Goal: Task Accomplishment & Management: Use online tool/utility

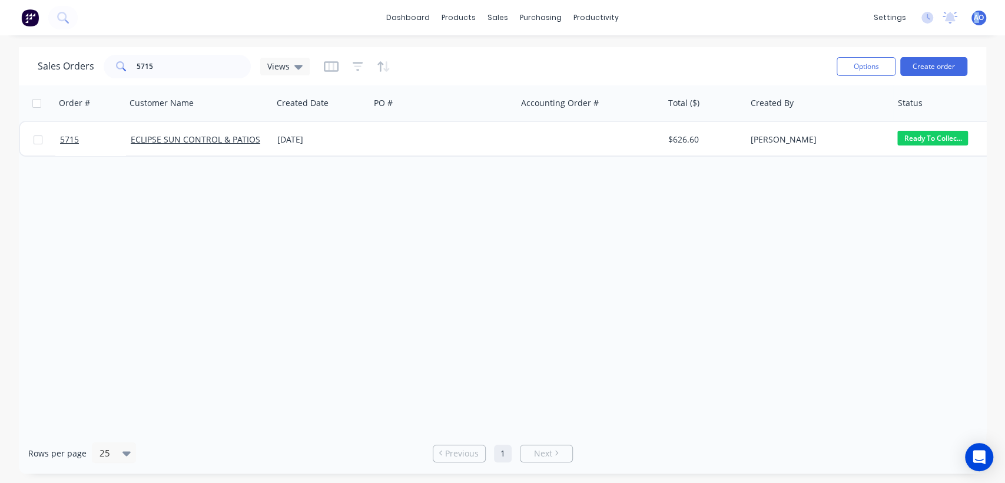
drag, startPoint x: 968, startPoint y: 19, endPoint x: 978, endPoint y: 15, distance: 10.5
click at [978, 15] on div "settings No new notifications Mark all as read You have no notifications AO LV …" at bounding box center [936, 18] width 137 height 18
click at [978, 15] on span "AO" at bounding box center [979, 17] width 10 height 11
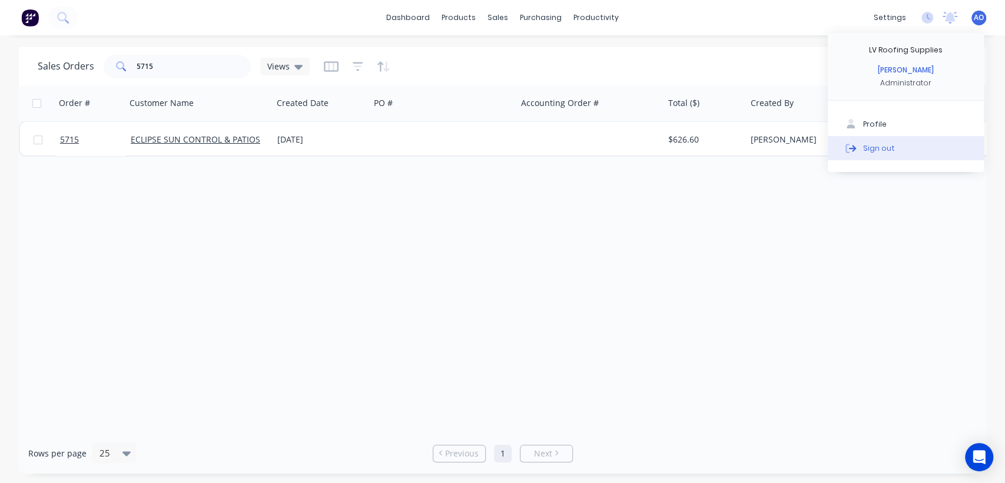
click at [872, 136] on button "Sign out" at bounding box center [906, 148] width 156 height 24
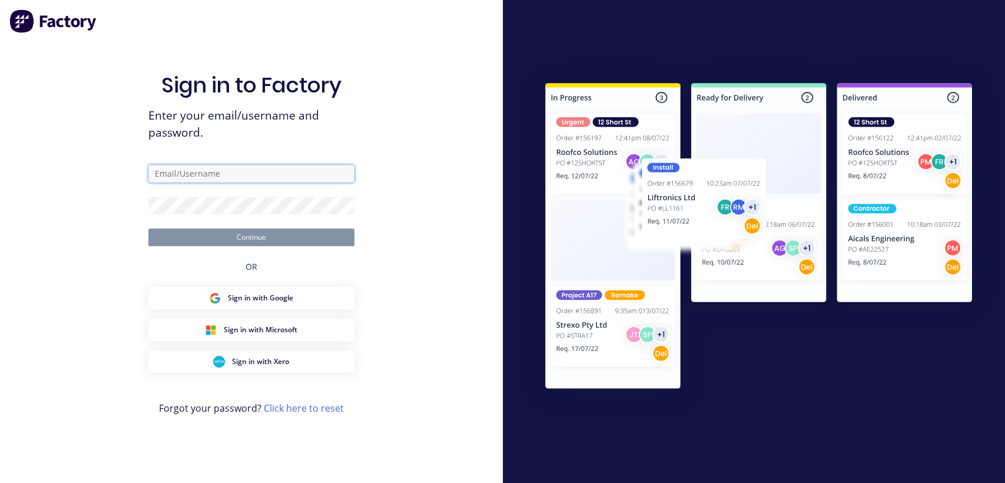
type input "[EMAIL_ADDRESS][DOMAIN_NAME]"
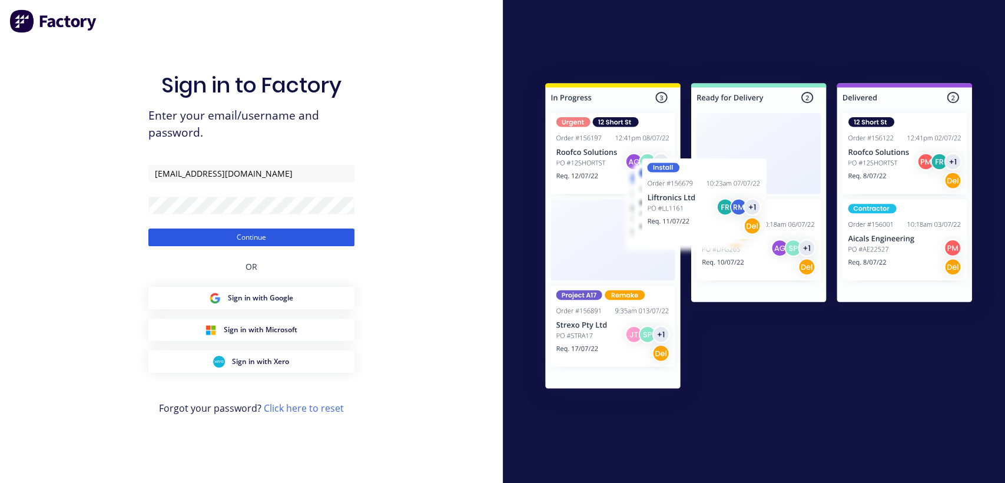
click at [251, 242] on button "Continue" at bounding box center [251, 237] width 206 height 18
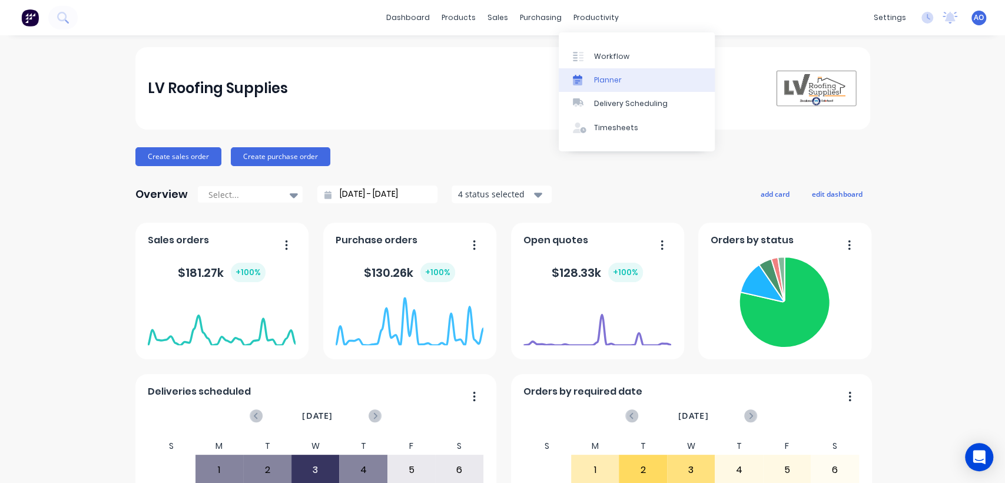
click at [607, 75] on div "Planner" at bounding box center [608, 80] width 28 height 11
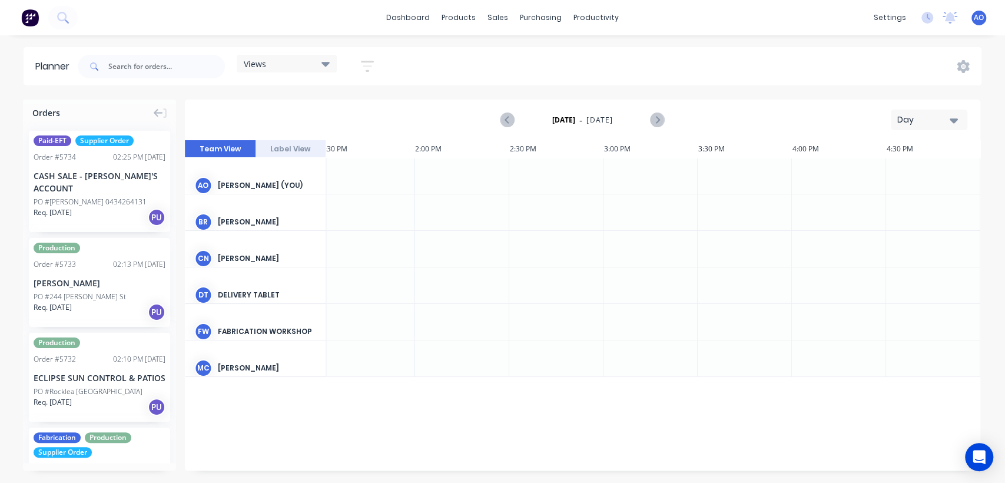
scroll to position [0, 1229]
click at [944, 125] on div "Day" at bounding box center [924, 120] width 54 height 12
click at [908, 193] on div "Month" at bounding box center [908, 199] width 117 height 24
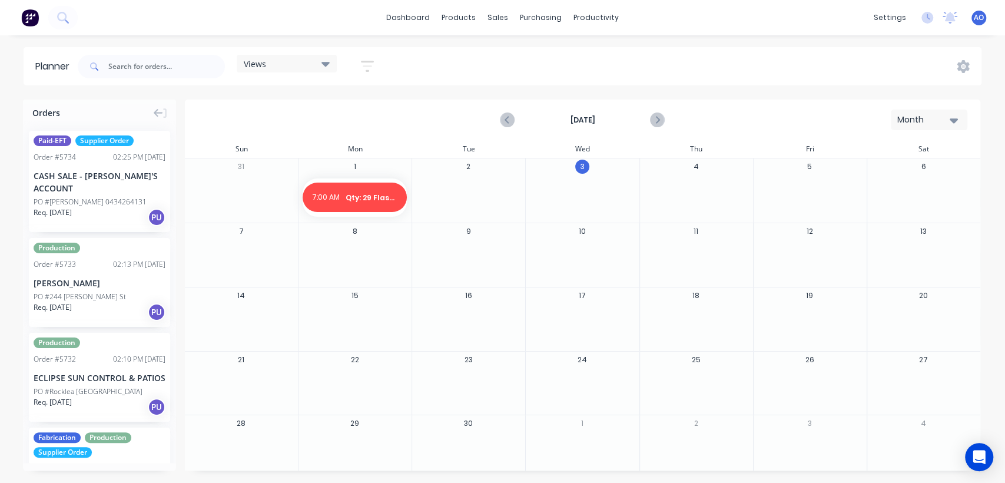
click at [452, 195] on div at bounding box center [468, 197] width 112 height 38
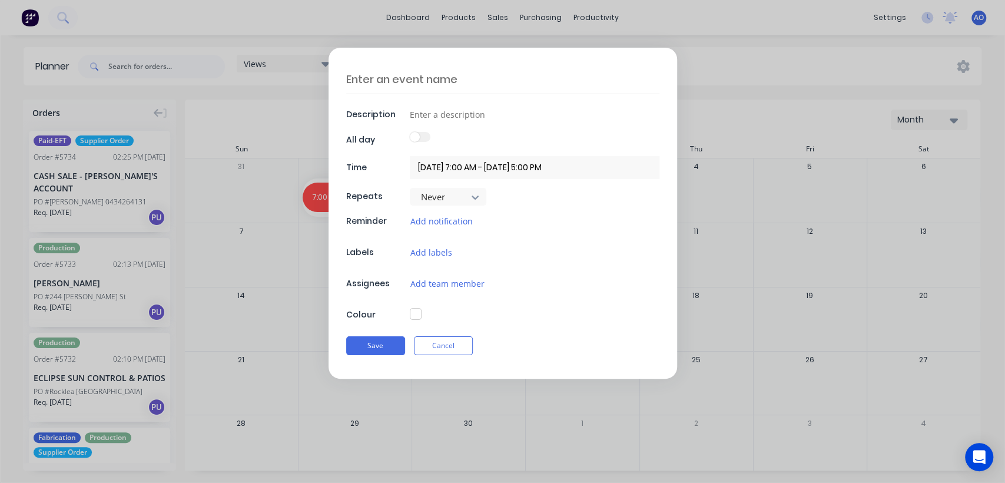
type textarea "x"
click at [433, 86] on textarea at bounding box center [502, 79] width 313 height 28
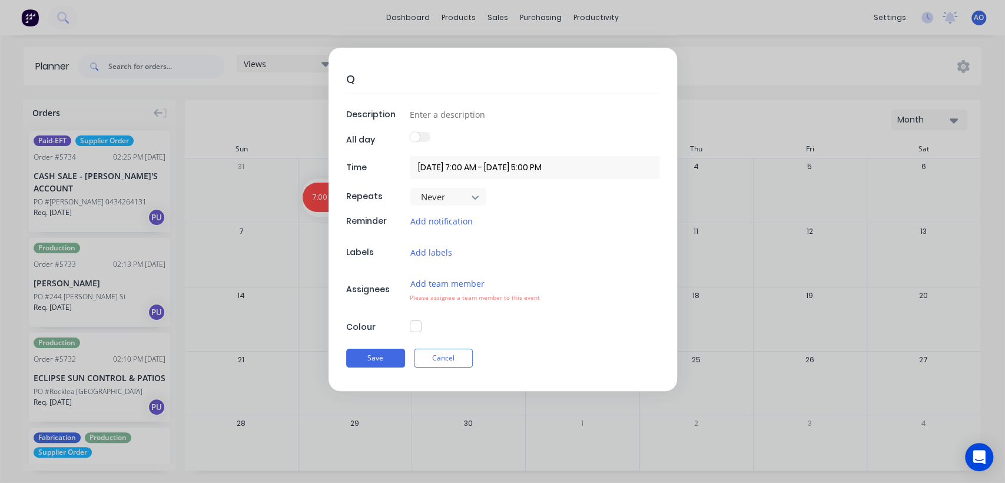
type textarea "Q"
type textarea "x"
type textarea "Qt"
type textarea "x"
type textarea "Qty"
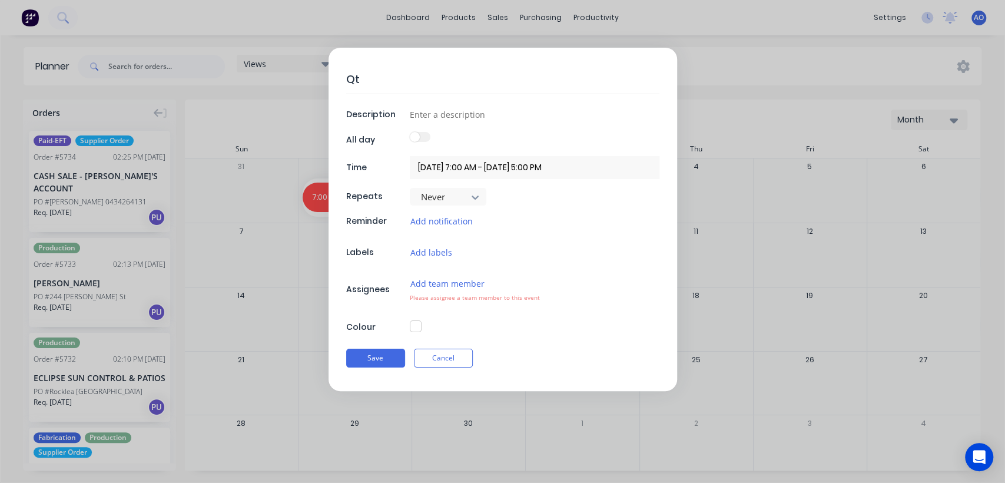
type textarea "x"
type textarea "Qty:"
type textarea "x"
type textarea "Qty:4"
type textarea "x"
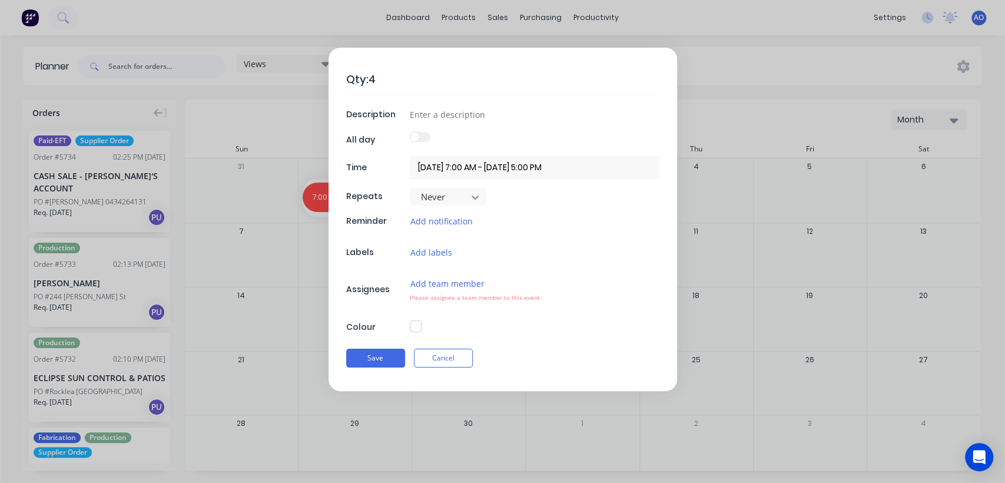
type textarea "Qty:"
type textarea "x"
type textarea "Qty:"
type textarea "x"
type textarea "Qty: 4"
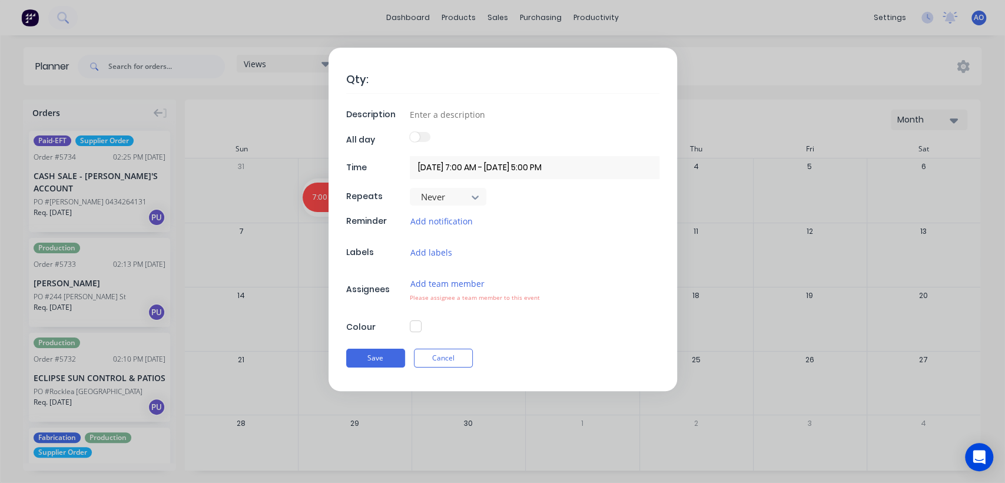
type textarea "x"
type textarea "Qty: 40"
type textarea "x"
type textarea "Qty: 40"
type textarea "x"
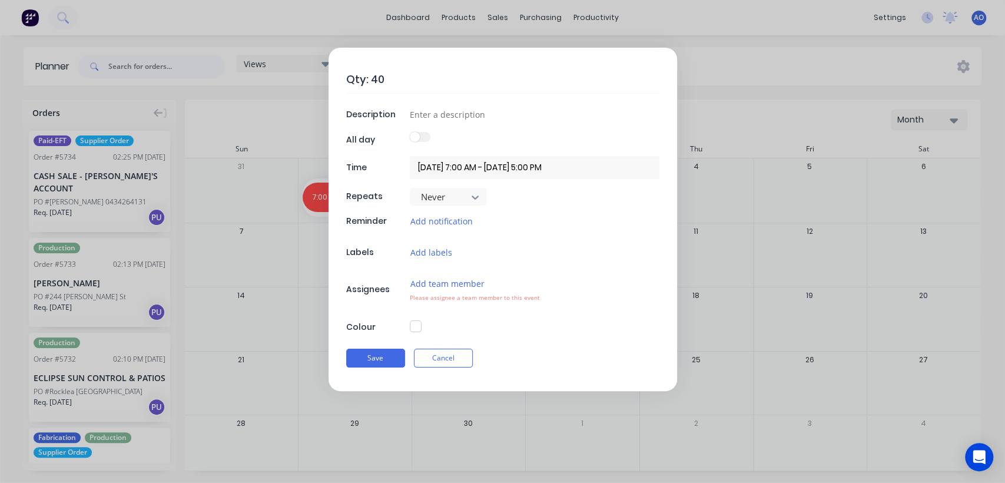
type textarea "Qty: 40 F"
type textarea "x"
type textarea "Qty: 40 Fl"
type textarea "x"
type textarea "Qty: 40 Fla"
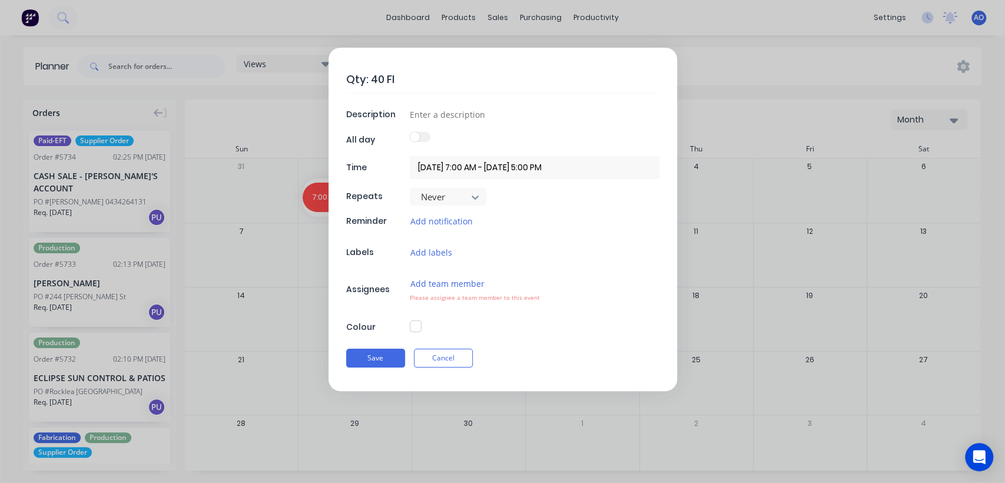
type textarea "x"
type textarea "Qty: 40 Flas"
type textarea "x"
type textarea "Qty: 40 Flash"
type textarea "x"
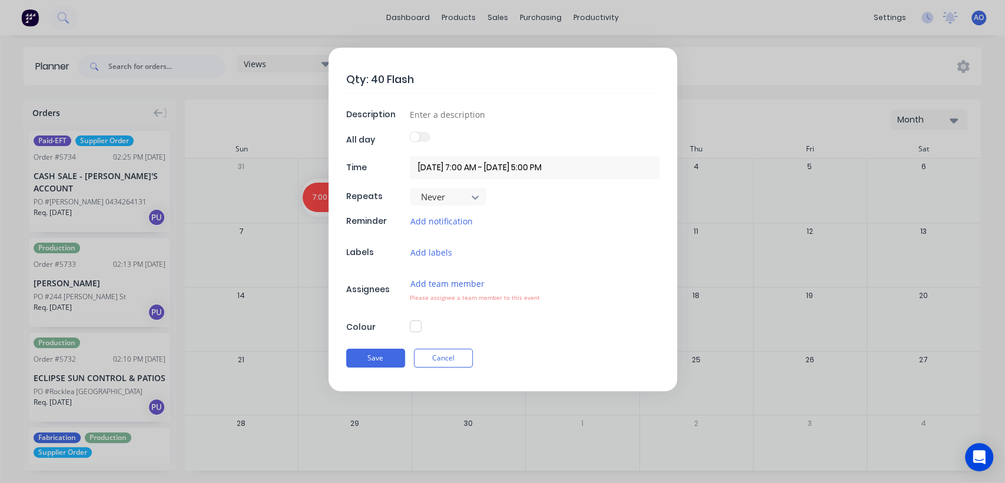
type textarea "Qty: 40 Flashi"
type textarea "x"
type textarea "Qty: 40 Flashin"
type textarea "x"
type textarea "Qty: 40 Flashing"
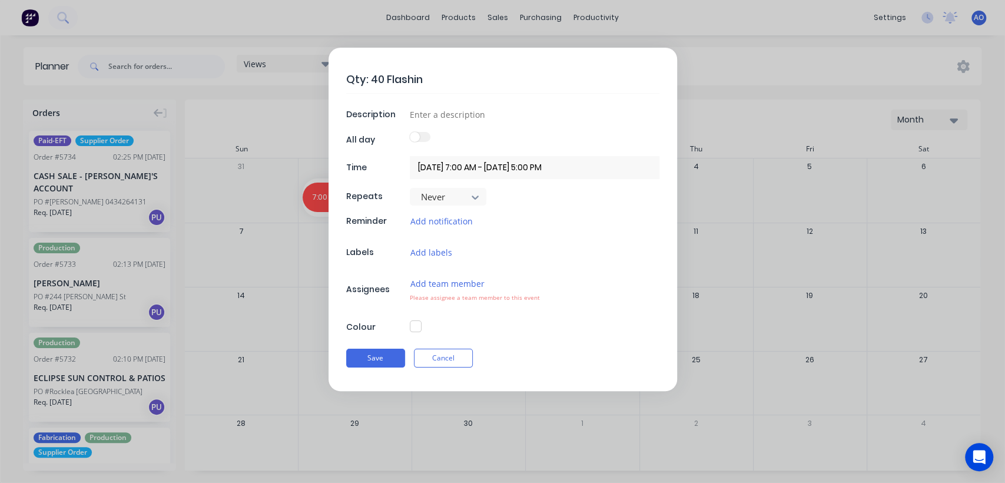
type textarea "x"
type textarea "Qty: 40 Flashings"
type textarea "x"
type textarea "Qty: 40 Flashings"
type textarea "x"
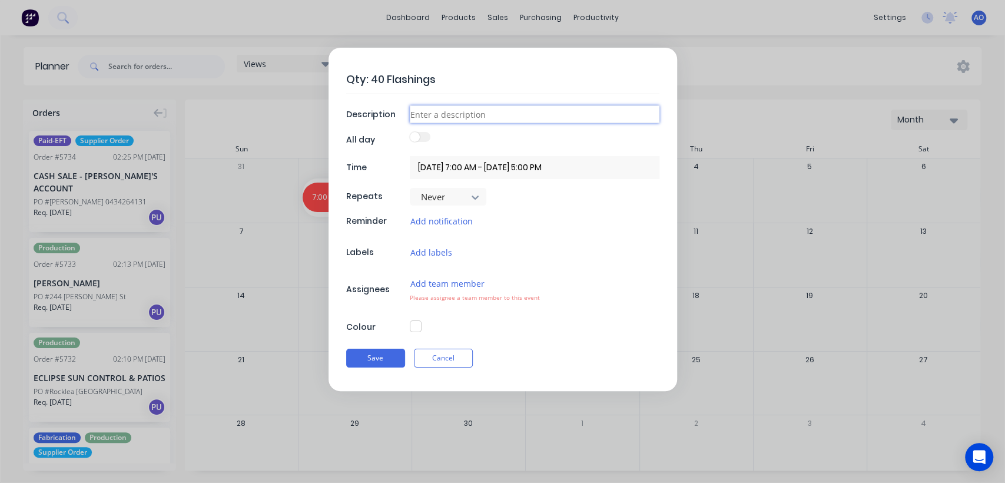
type input "D"
type textarea "x"
type input "Da"
type textarea "x"
type input "Dai"
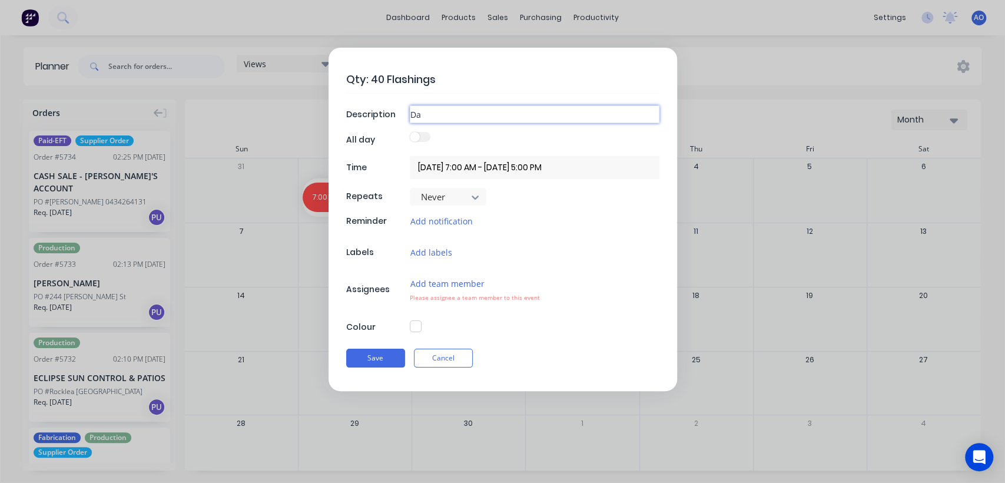
type textarea "x"
type input "Dail"
type textarea "x"
type input "Daily"
type textarea "x"
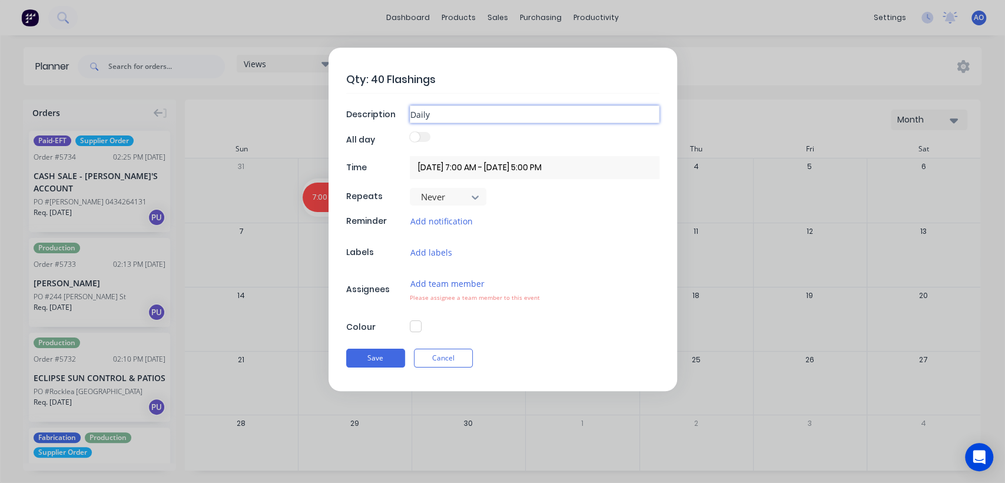
type input "Daily"
type textarea "x"
type input "Daily F"
type textarea "x"
type input "Daily Fl"
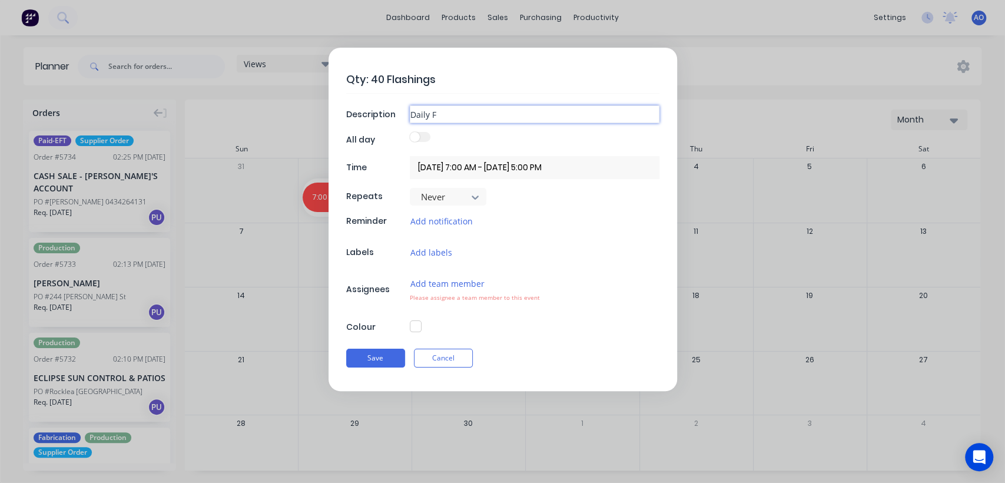
type textarea "x"
type input "Daily Fla"
type textarea "x"
type input "Daily Flas"
type textarea "x"
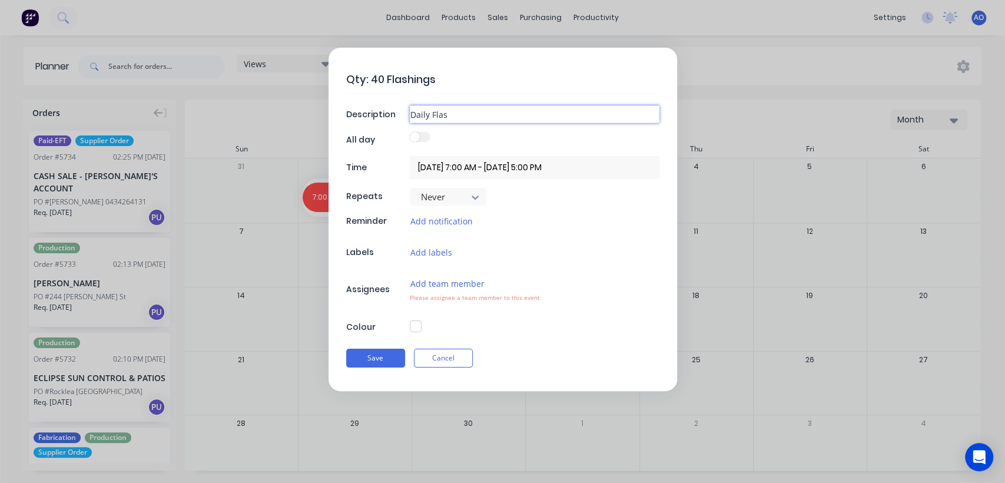
type input "Daily Flash"
type textarea "x"
type input "Daily Flashi"
type textarea "x"
type input "Daily Flashin"
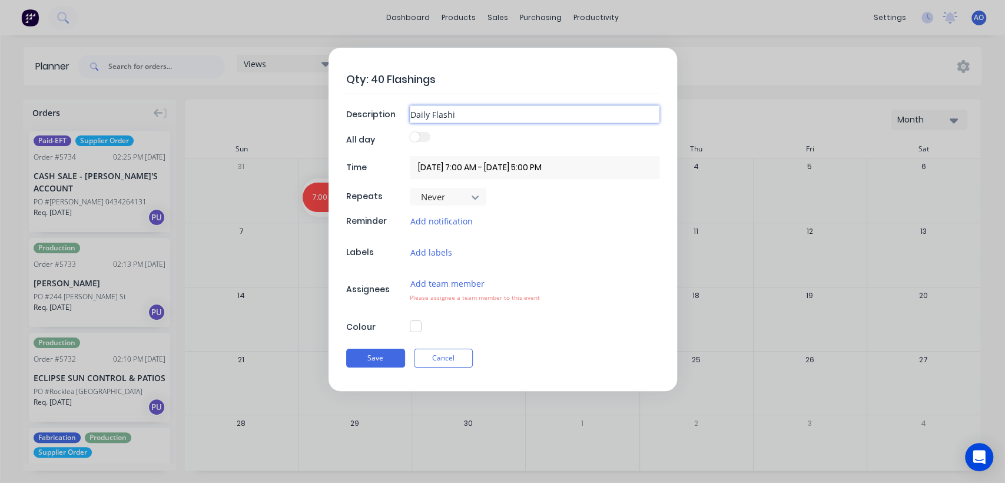
type textarea "x"
type input "Daily Flashing"
type textarea "x"
type input "Daily Flashing"
type textarea "x"
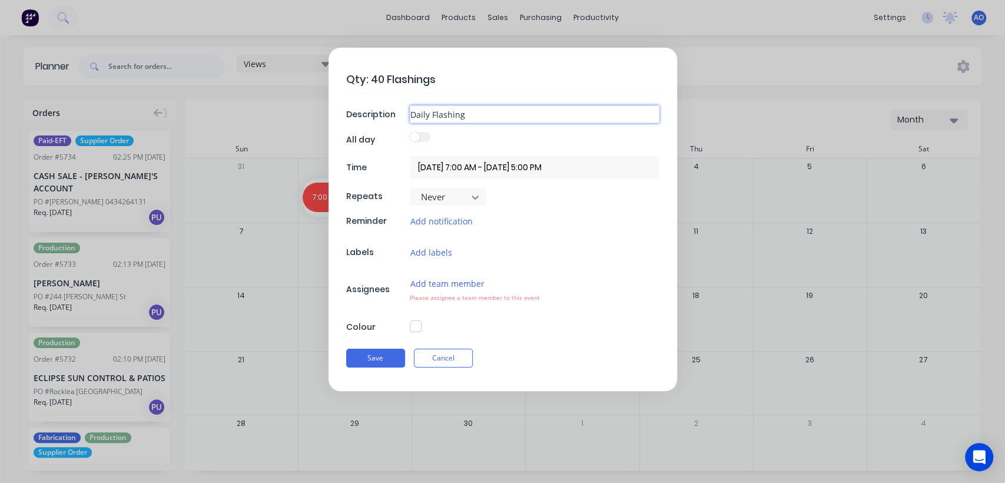
type input "Daily Flashing C"
type textarea "x"
type input "Daily Flashing Ci"
type textarea "x"
type input "Daily Flashing Ciu"
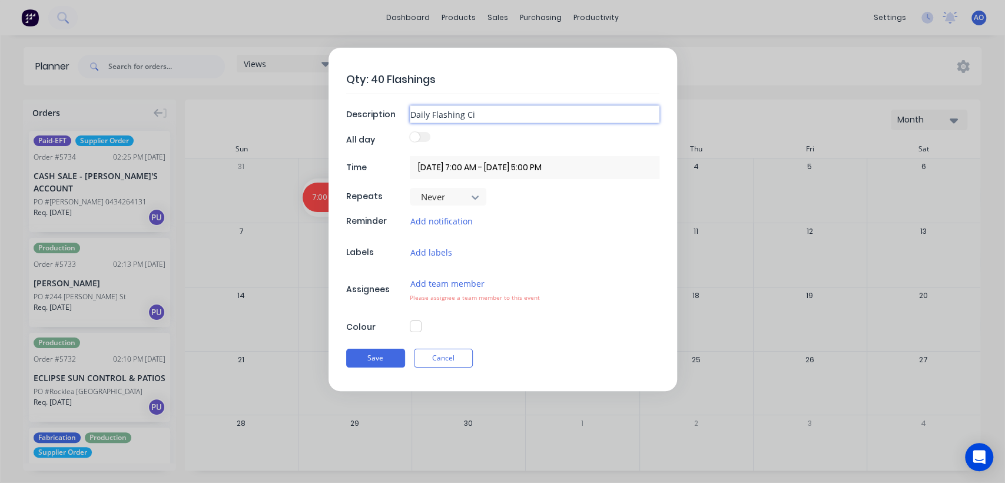
type textarea "x"
type input "Daily Flashing Ciun"
type textarea "x"
type input "Daily Flashing Ciun]"
type textarea "x"
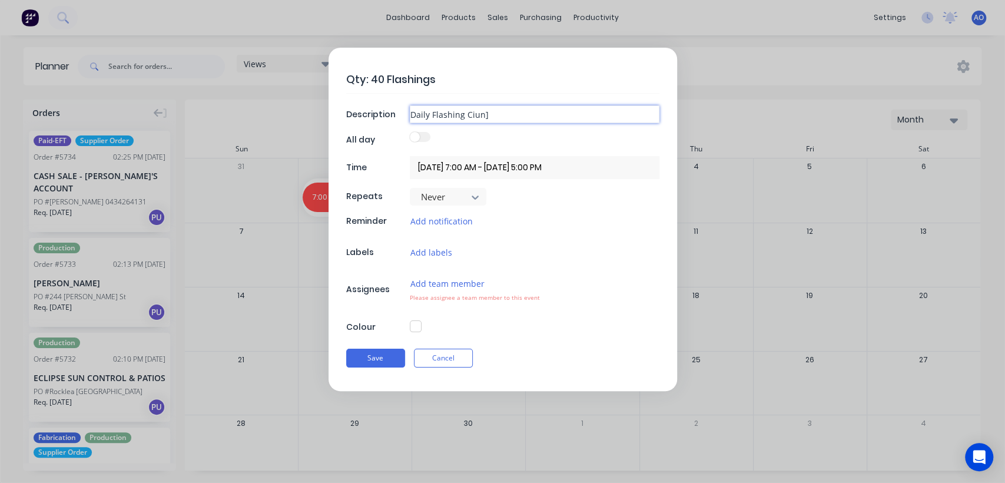
type input "Daily Flashing Ciun"
type textarea "x"
type input "Daily Flashing Ciu"
type textarea "x"
type input "Daily Flashing Ci"
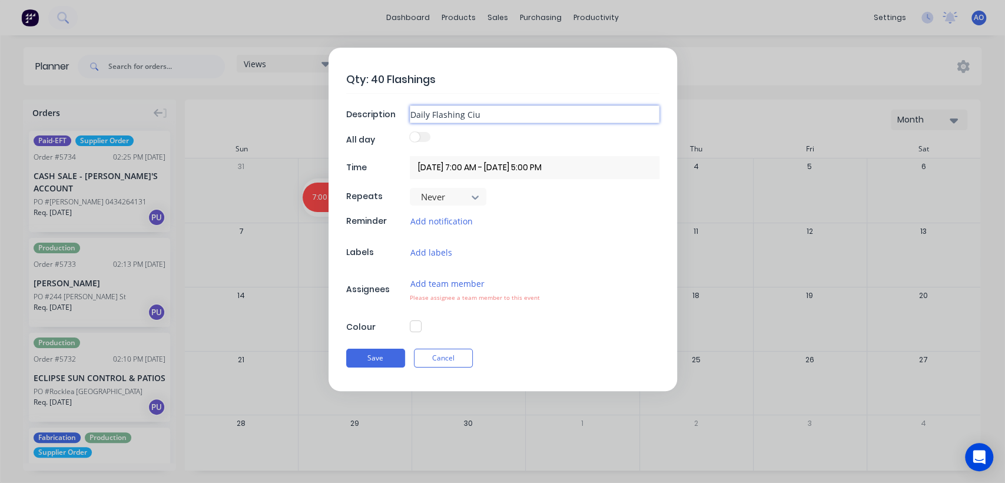
type textarea "x"
type input "Daily Flashing C"
type textarea "x"
type input "Daily Flashing Co"
type textarea "x"
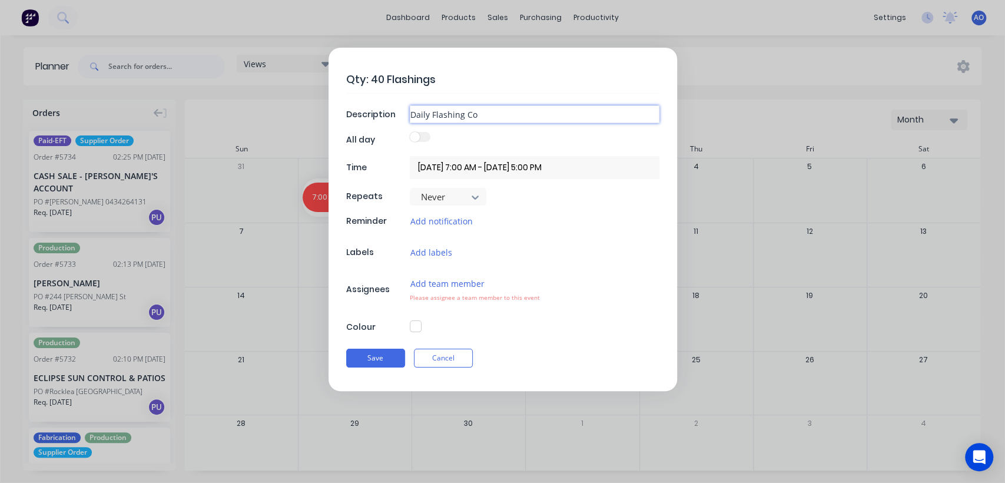
type input "Daily Flashing Cou"
type textarea "x"
type input "Daily Flashing Coun"
type textarea "x"
type input "Daily Flashing Count"
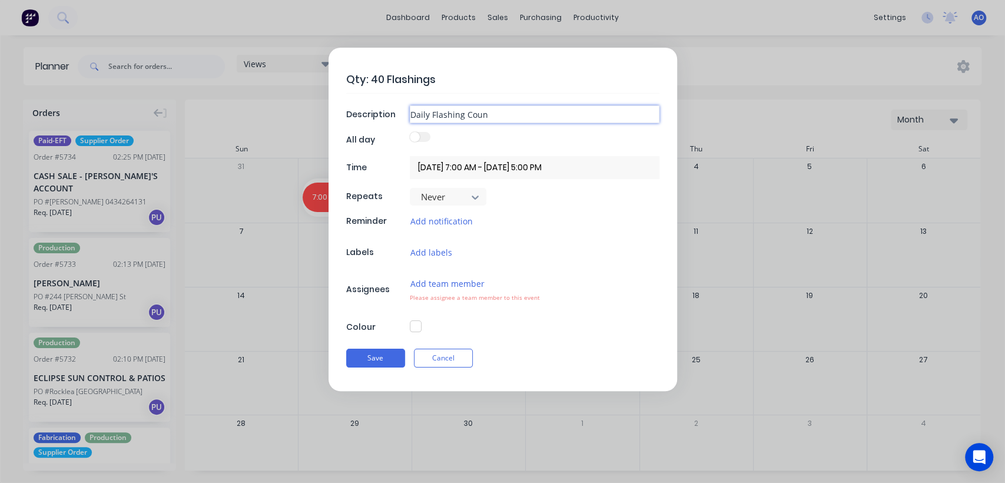
type textarea "x"
type input "Daily Flashing Count"
click at [461, 280] on button "Add team member" at bounding box center [447, 284] width 75 height 14
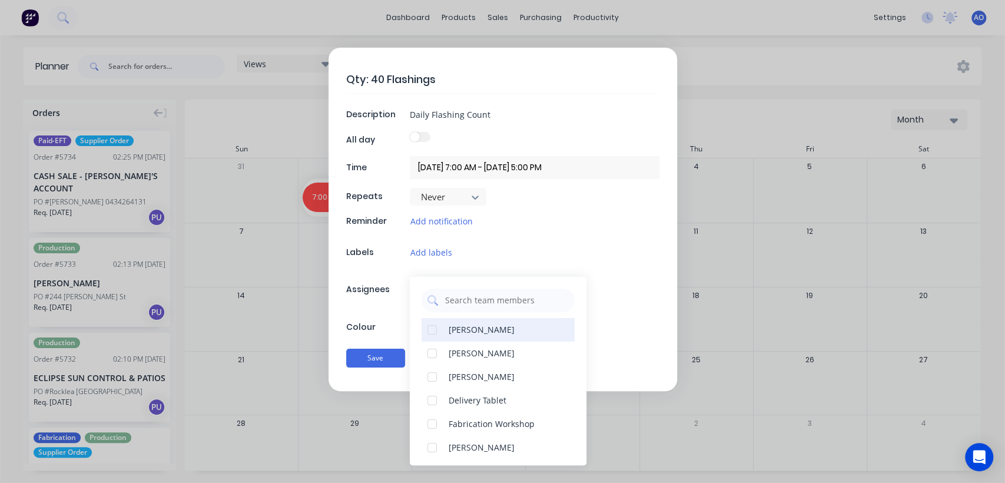
click at [497, 333] on div "[PERSON_NAME]" at bounding box center [482, 329] width 66 height 12
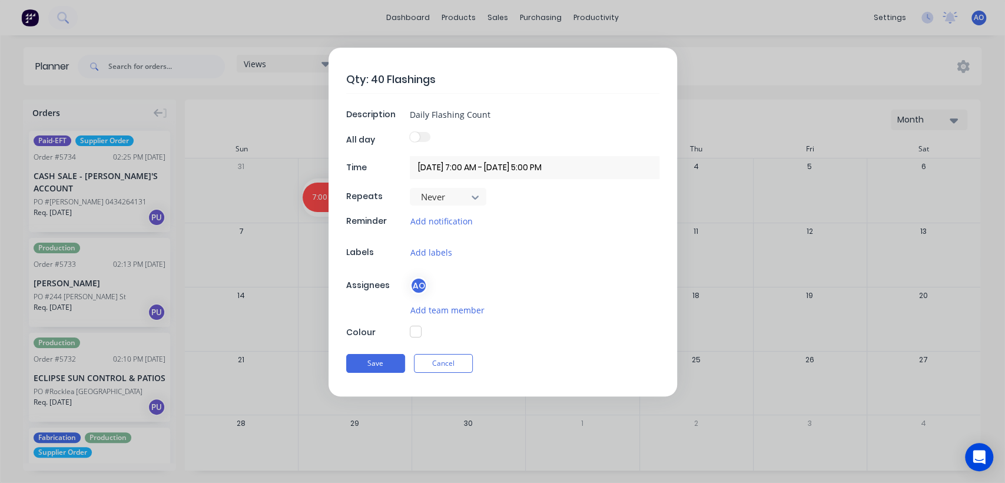
click at [396, 331] on div "Colour" at bounding box center [376, 332] width 61 height 12
click at [416, 332] on button "button" at bounding box center [416, 332] width 12 height 12
type textarea "x"
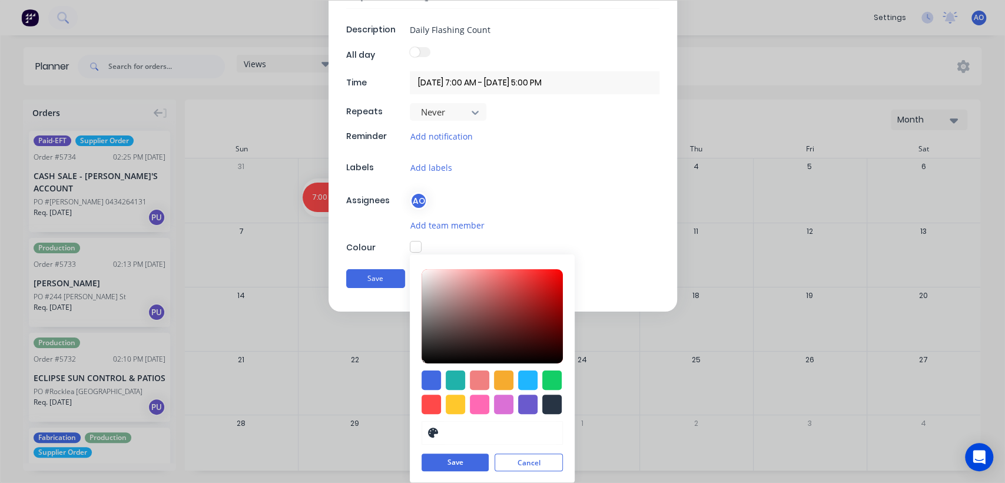
scroll to position [85, 0]
click at [425, 404] on div at bounding box center [431, 403] width 19 height 19
type input "#FF4949"
click at [439, 465] on button "Save" at bounding box center [455, 463] width 67 height 18
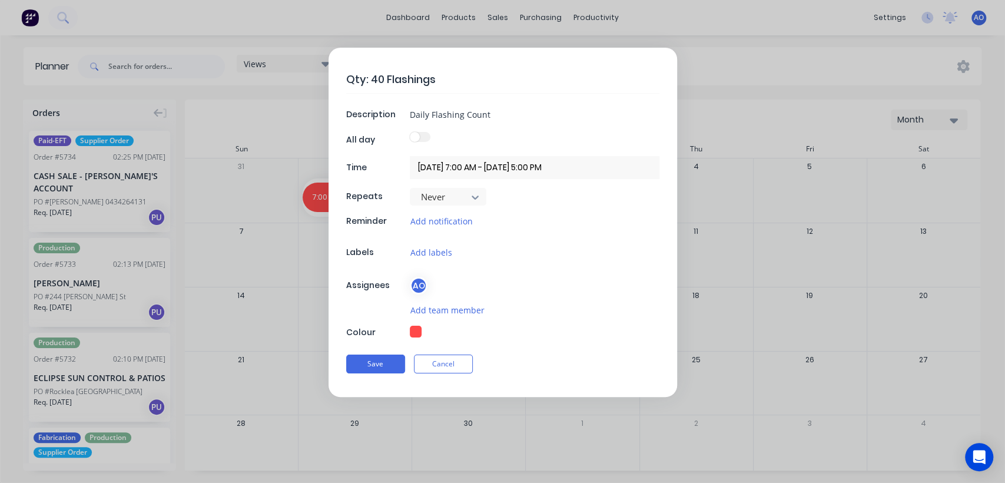
scroll to position [0, 0]
click at [381, 364] on button "Save" at bounding box center [375, 363] width 59 height 19
type textarea "x"
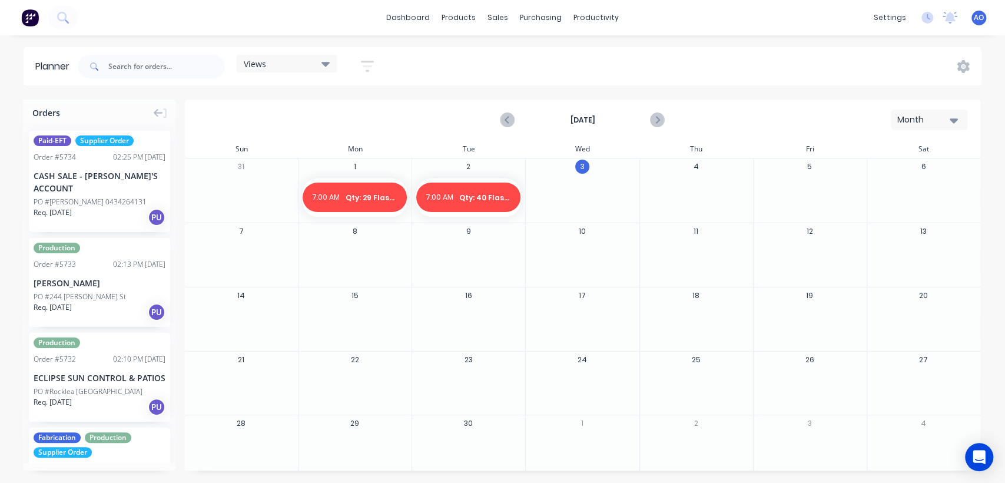
click at [981, 18] on span "AO" at bounding box center [979, 17] width 10 height 11
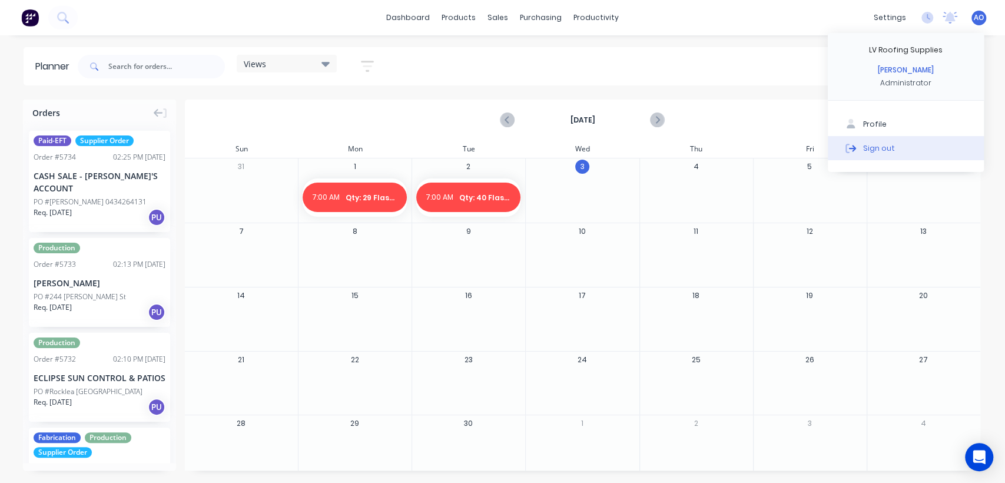
click at [903, 155] on button "Sign out" at bounding box center [906, 148] width 156 height 24
